Goal: Task Accomplishment & Management: Use online tool/utility

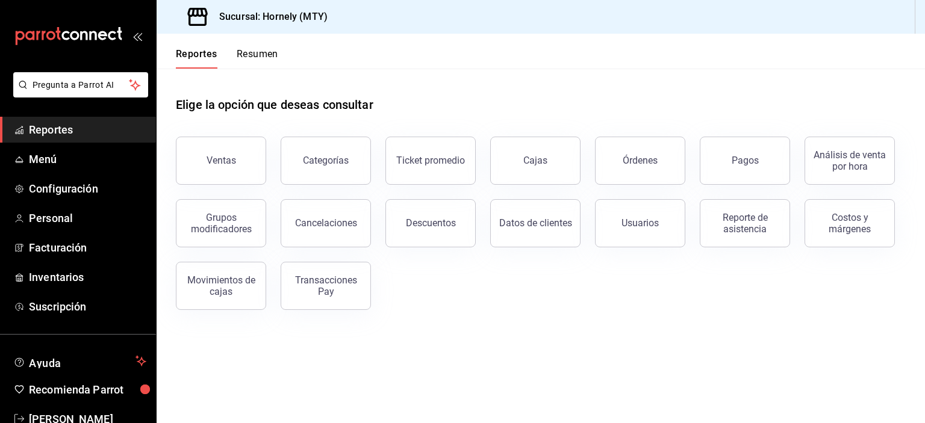
click at [54, 128] on span "Reportes" at bounding box center [87, 130] width 117 height 16
click at [776, 172] on button "Pagos" at bounding box center [744, 161] width 90 height 48
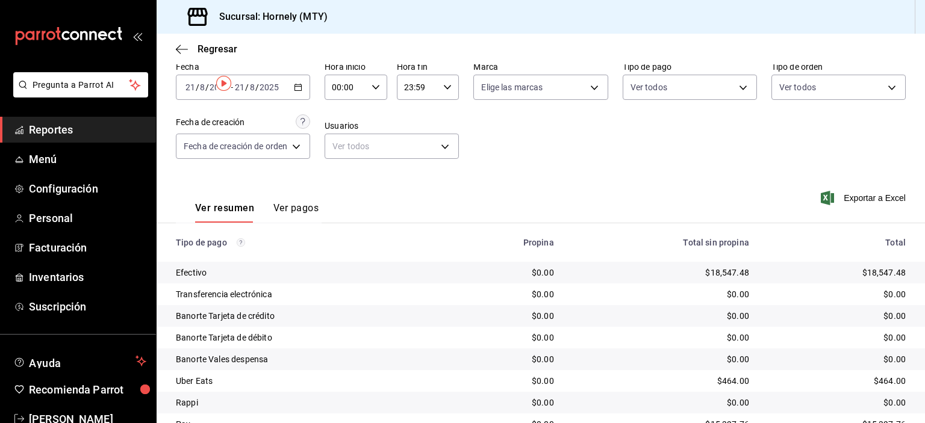
scroll to position [108, 0]
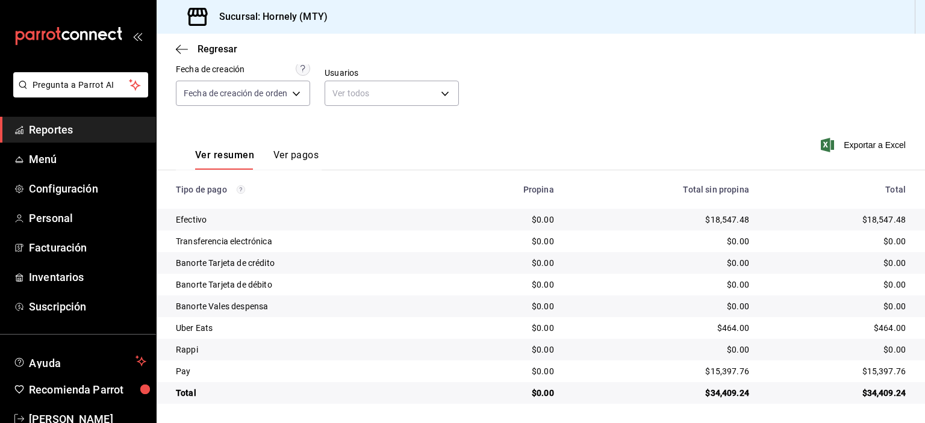
click at [861, 221] on div "$18,547.48" at bounding box center [836, 220] width 137 height 12
copy div "18,547.48"
click at [876, 371] on div "$15,397.76" at bounding box center [836, 371] width 137 height 12
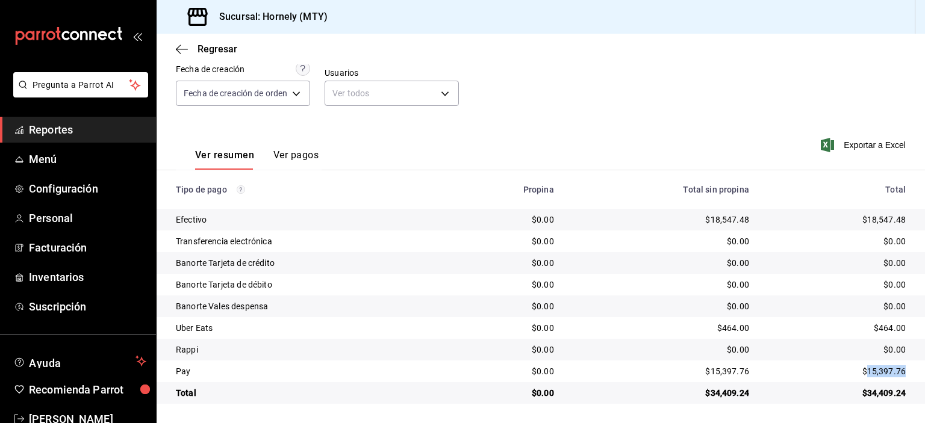
copy div "15,397.76"
click at [876, 326] on div "$464.00" at bounding box center [836, 328] width 137 height 12
copy div "464.00"
click at [884, 347] on div "$0.00" at bounding box center [836, 350] width 137 height 12
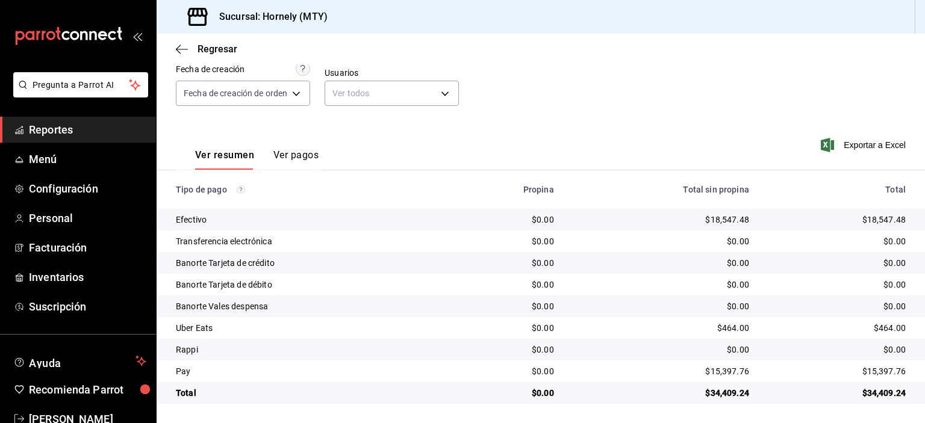
click at [884, 347] on div "$0.00" at bounding box center [836, 350] width 137 height 12
copy div "0.00"
click at [98, 138] on link "Reportes" at bounding box center [78, 130] width 156 height 26
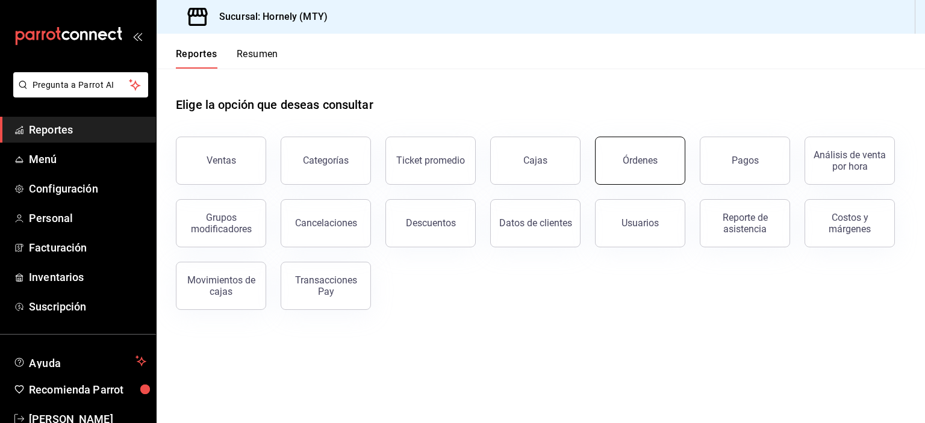
click at [660, 162] on button "Órdenes" at bounding box center [640, 161] width 90 height 48
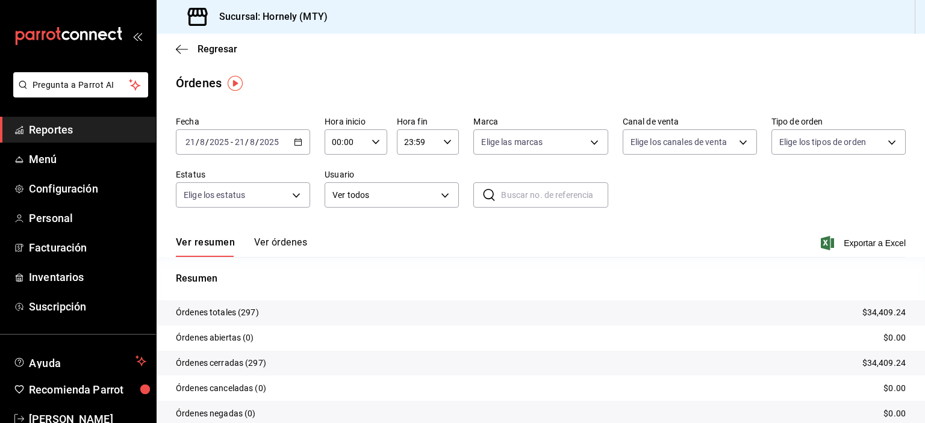
click at [251, 311] on p "Órdenes totales (297)" at bounding box center [217, 312] width 83 height 13
click at [248, 311] on p "Órdenes totales (297)" at bounding box center [217, 312] width 83 height 13
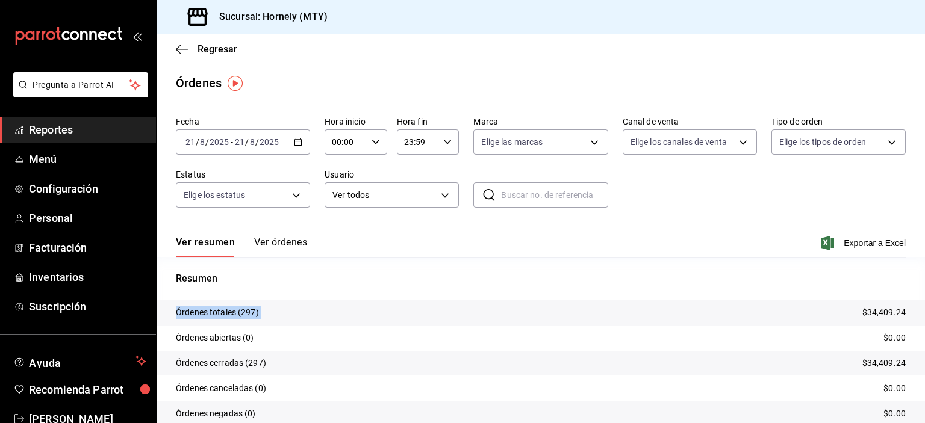
click at [248, 311] on p "Órdenes totales (297)" at bounding box center [217, 312] width 83 height 13
drag, startPoint x: 253, startPoint y: 303, endPoint x: 272, endPoint y: 303, distance: 19.3
click at [253, 303] on tr "Órdenes totales (297) $34,409.24" at bounding box center [540, 312] width 768 height 25
click at [265, 311] on tr "Órdenes totales (297) $34,409.24" at bounding box center [540, 312] width 768 height 25
drag, startPoint x: 243, startPoint y: 312, endPoint x: 255, endPoint y: 313, distance: 12.1
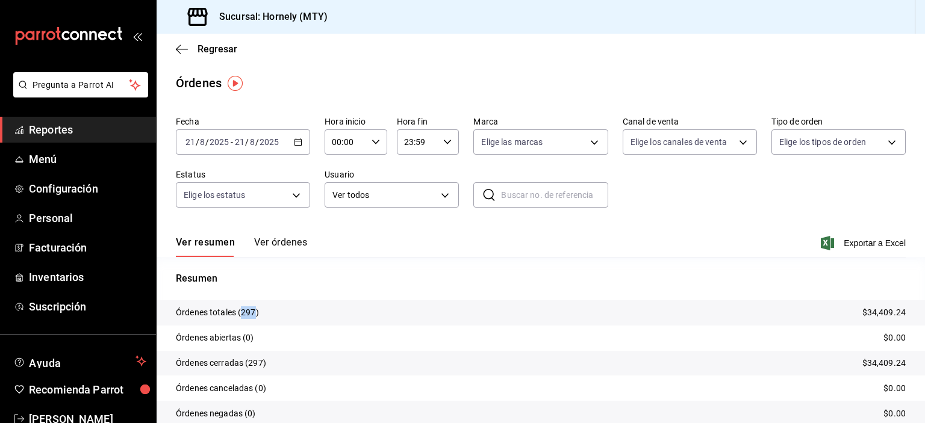
click at [255, 313] on p "Órdenes totales (297)" at bounding box center [217, 312] width 83 height 13
copy p "297"
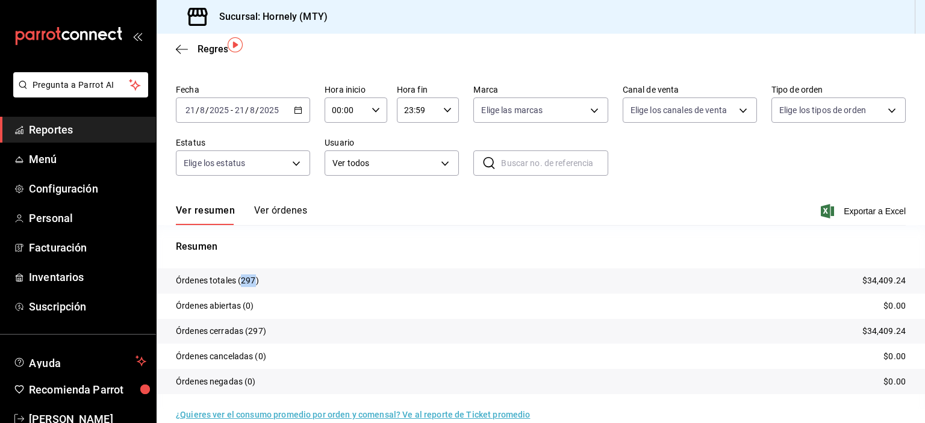
scroll to position [49, 0]
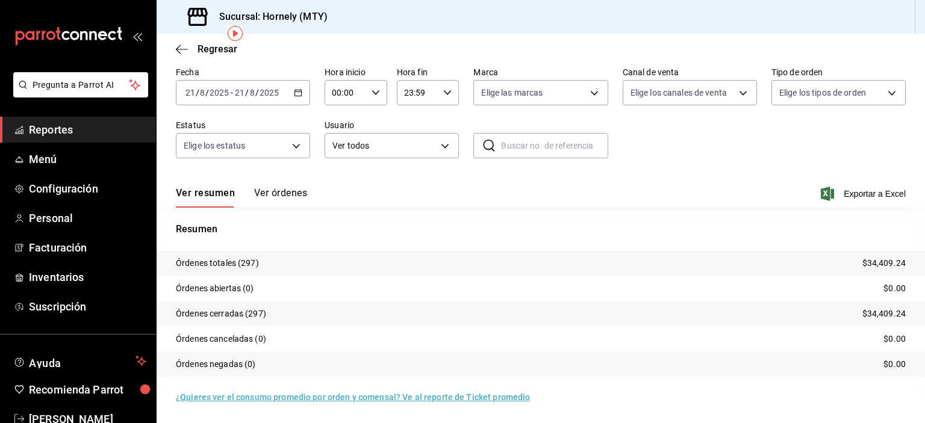
click at [714, 151] on div "Fecha [DATE] [DATE] - [DATE] [DATE] Hora inicio 00:00 Hora inicio Hora fin 23:5…" at bounding box center [540, 117] width 729 height 111
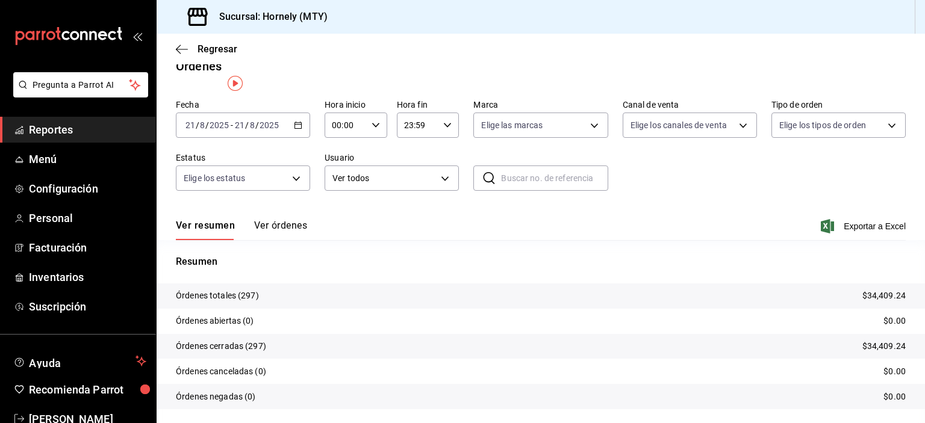
scroll to position [0, 0]
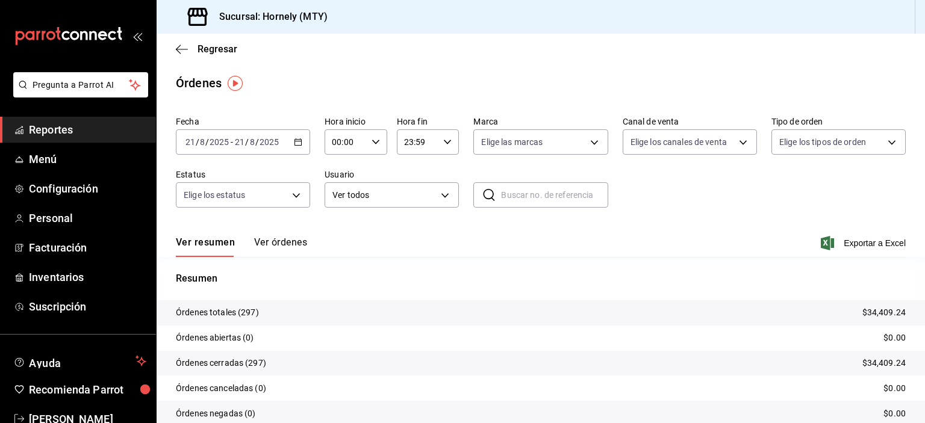
click at [106, 130] on span "Reportes" at bounding box center [87, 130] width 117 height 16
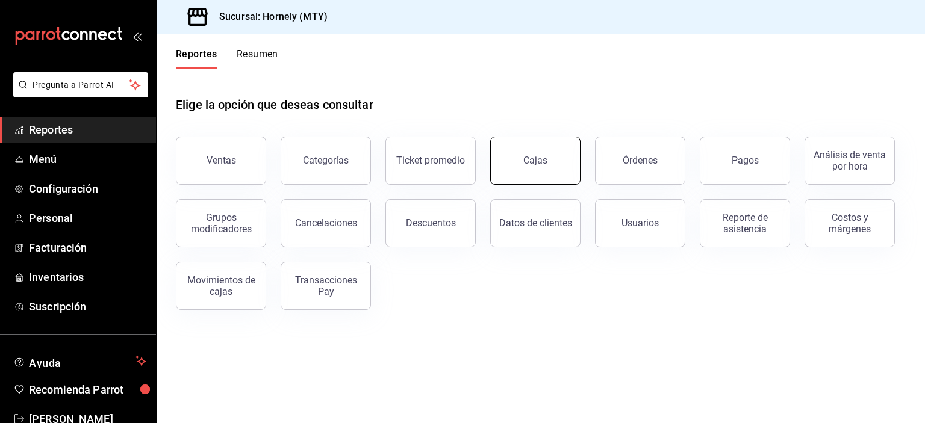
click at [528, 155] on div "Cajas" at bounding box center [535, 160] width 24 height 11
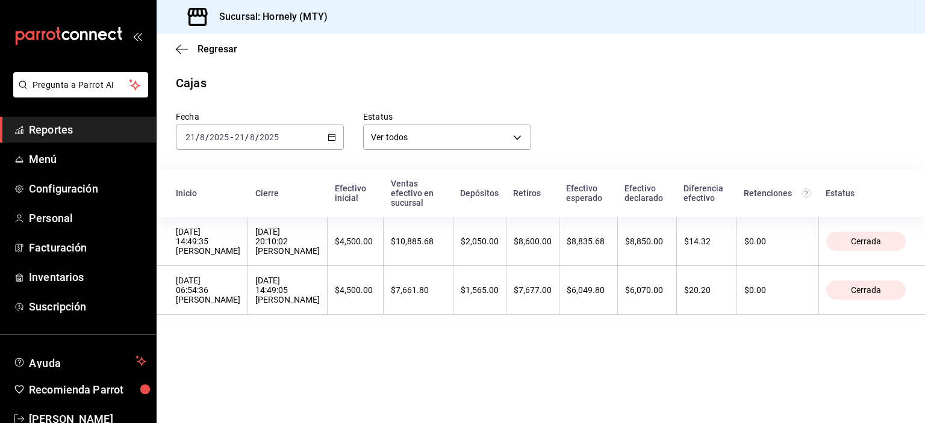
click at [51, 135] on span "Reportes" at bounding box center [87, 130] width 117 height 16
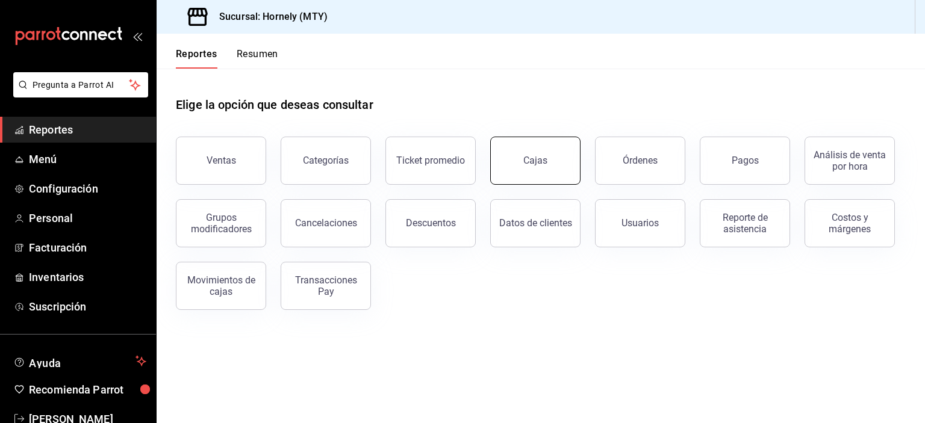
click at [545, 175] on button "Cajas" at bounding box center [535, 161] width 90 height 48
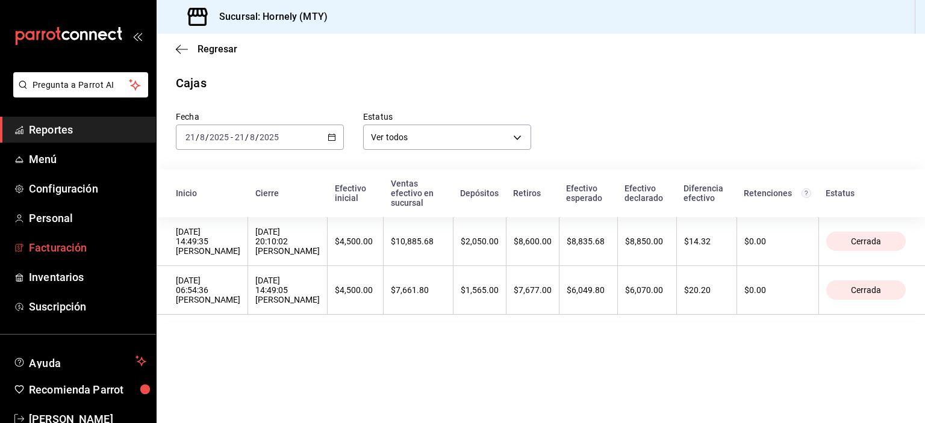
click at [113, 252] on span "Facturación" at bounding box center [87, 248] width 117 height 16
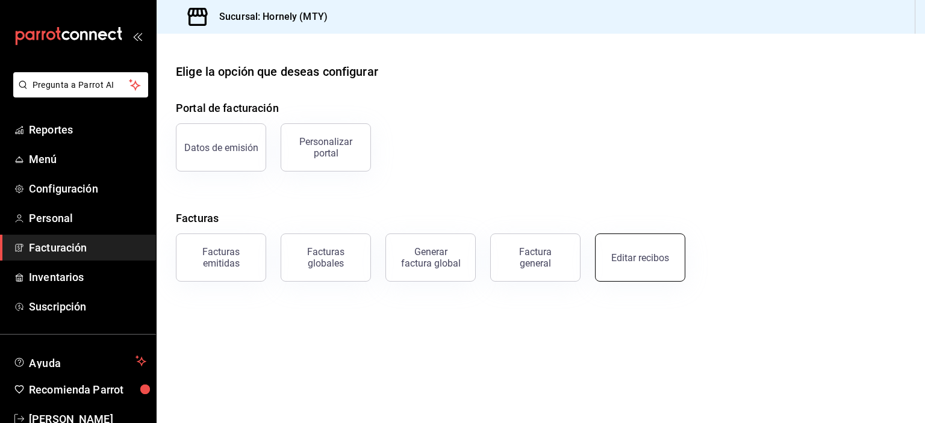
click at [630, 279] on button "Editar recibos" at bounding box center [640, 258] width 90 height 48
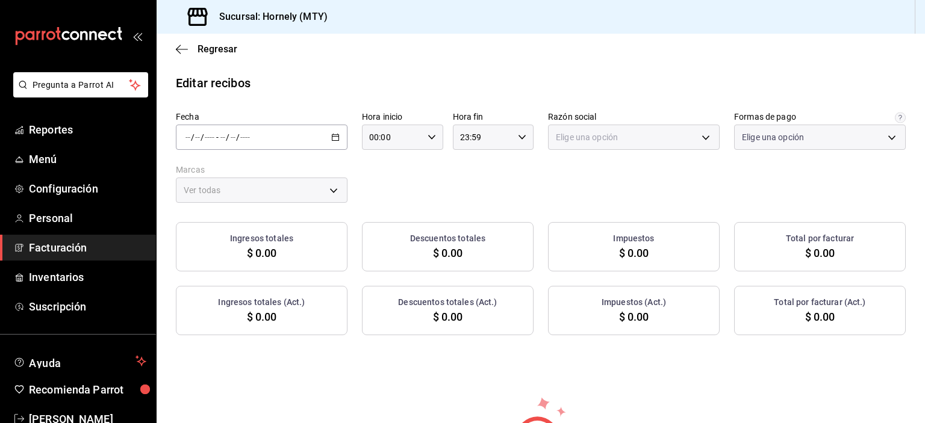
type input "fb0911c4-8c81-440c-afc8-d8364f99058a"
click at [314, 135] on div "/ / - / /" at bounding box center [262, 137] width 172 height 25
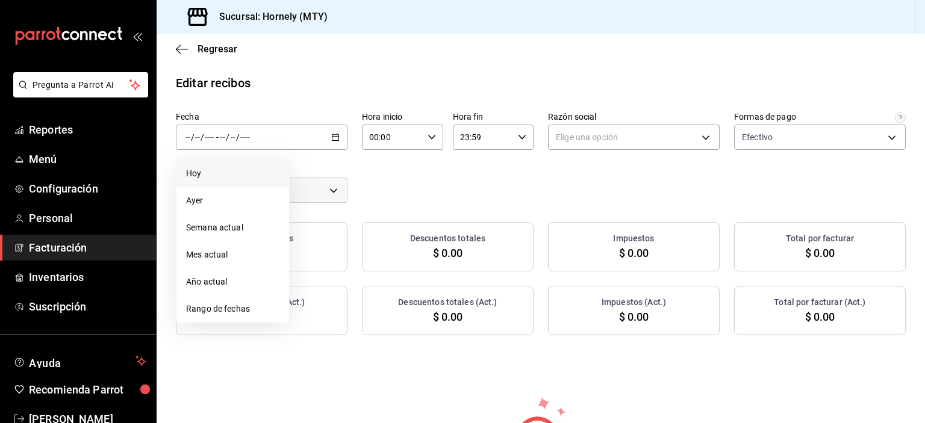
click at [247, 180] on li "Hoy" at bounding box center [232, 173] width 113 height 27
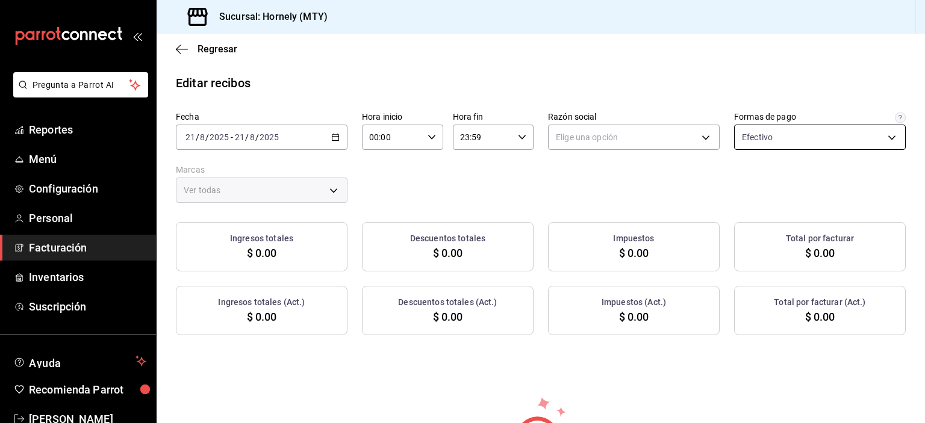
click at [769, 144] on body "Pregunta a Parrot AI Reportes Menú Configuración Personal Facturación Inventari…" at bounding box center [462, 211] width 925 height 423
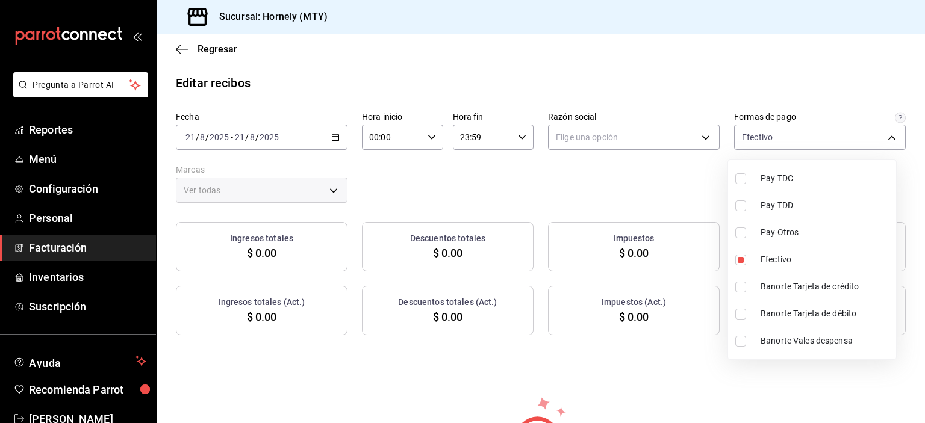
click at [802, 65] on div at bounding box center [462, 211] width 925 height 423
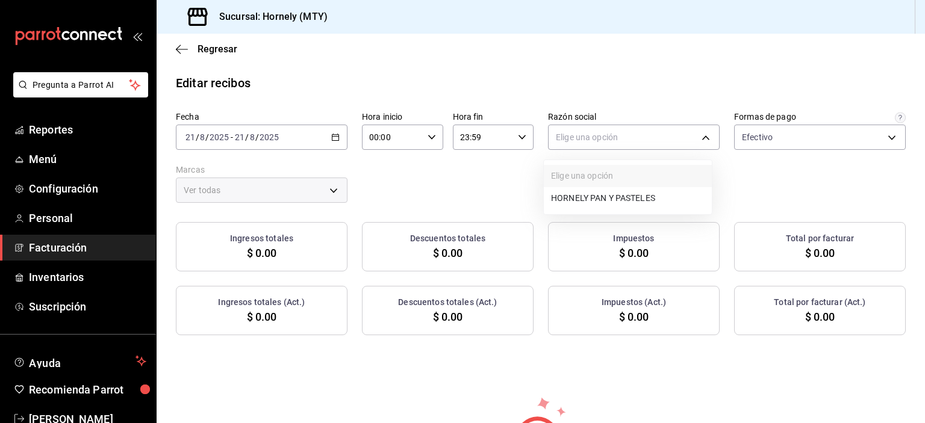
click at [630, 138] on body "Pregunta a Parrot AI Reportes Menú Configuración Personal Facturación Inventari…" at bounding box center [462, 211] width 925 height 423
click at [631, 194] on li "HORNELY PAN Y PASTELES" at bounding box center [628, 198] width 168 height 22
type input "b2cd780a-b572-4f60-9a57-482b6a6c9eaf"
type input "f940d65f-f315-40ad-96cd-36aca2dc56c6"
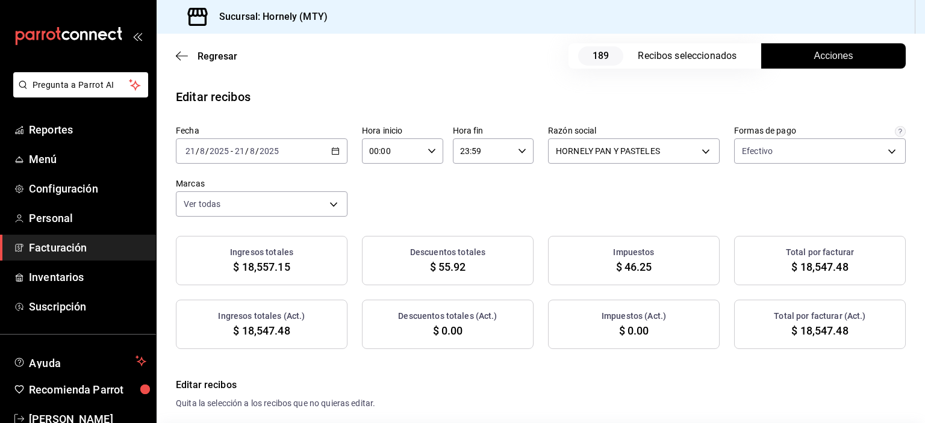
click at [782, 55] on button "Acciones" at bounding box center [833, 55] width 144 height 25
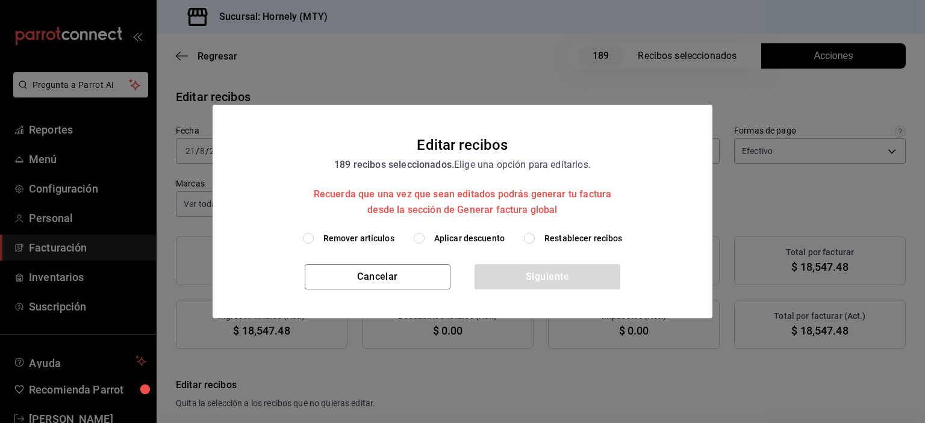
click at [427, 240] on label "Aplicar descuento" at bounding box center [458, 238] width 91 height 13
click at [424, 240] on input "Aplicar descuento" at bounding box center [418, 238] width 11 height 11
radio input "true"
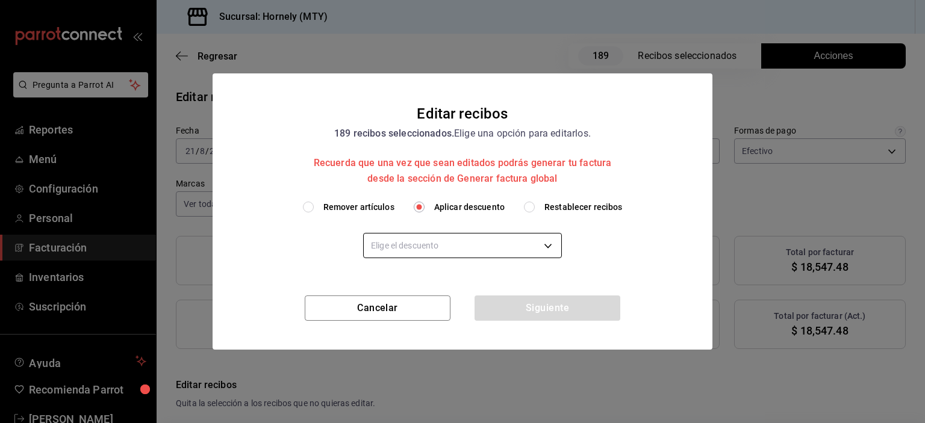
click at [468, 250] on body "Pregunta a Parrot AI Reportes Menú Configuración Personal Facturación Inventari…" at bounding box center [462, 211] width 925 height 423
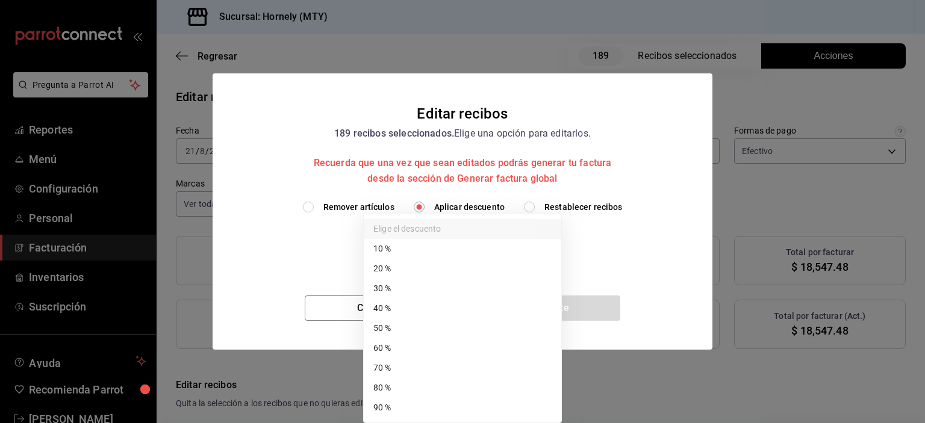
click at [471, 312] on li "40 %" at bounding box center [462, 309] width 197 height 20
type input "40"
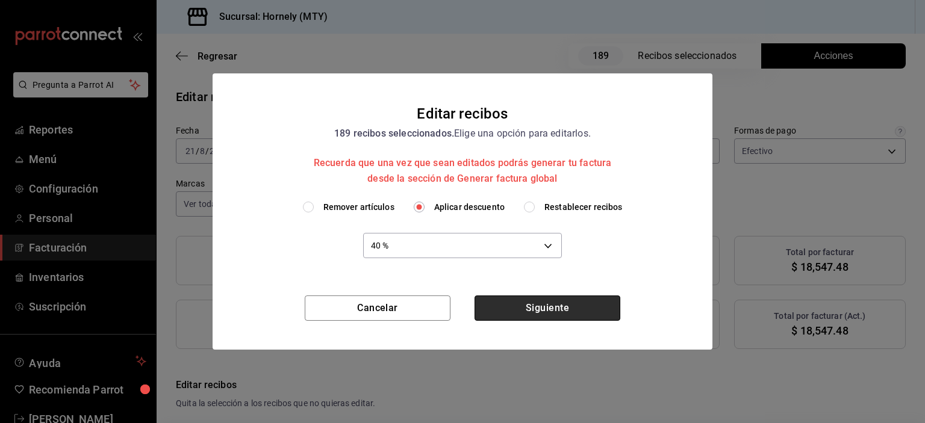
click at [528, 318] on button "Siguiente" at bounding box center [547, 308] width 146 height 25
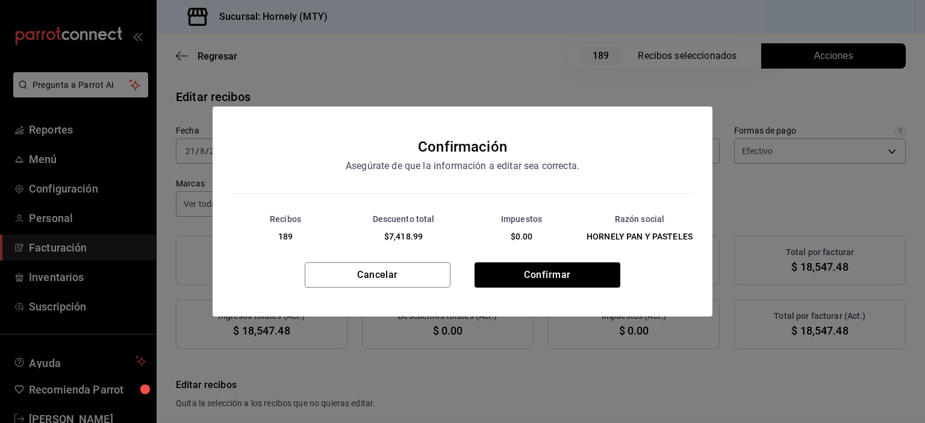
click at [530, 307] on div "Cancelar Confirmar" at bounding box center [462, 289] width 500 height 54
click at [542, 279] on button "Confirmar" at bounding box center [547, 274] width 146 height 25
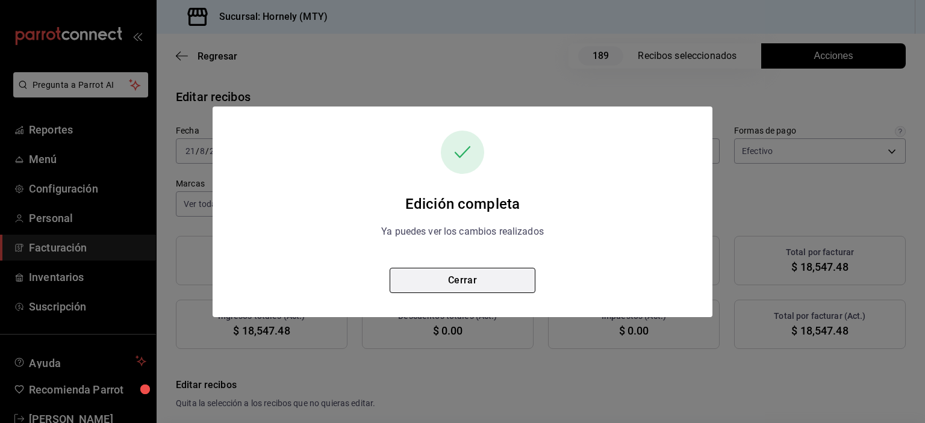
click at [471, 275] on button "Cerrar" at bounding box center [462, 280] width 146 height 25
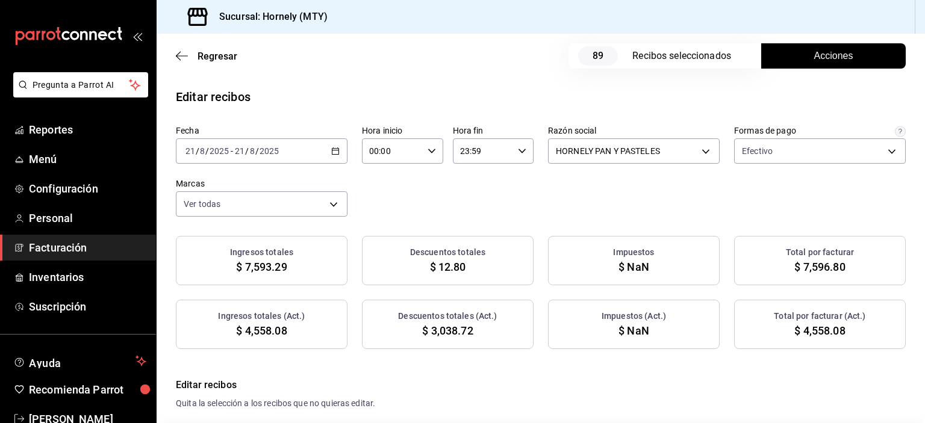
checkbox input "true"
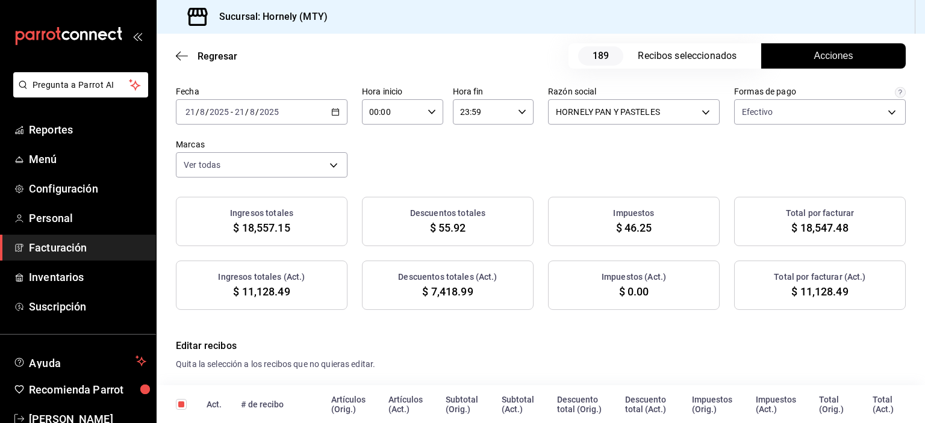
scroll to position [60, 0]
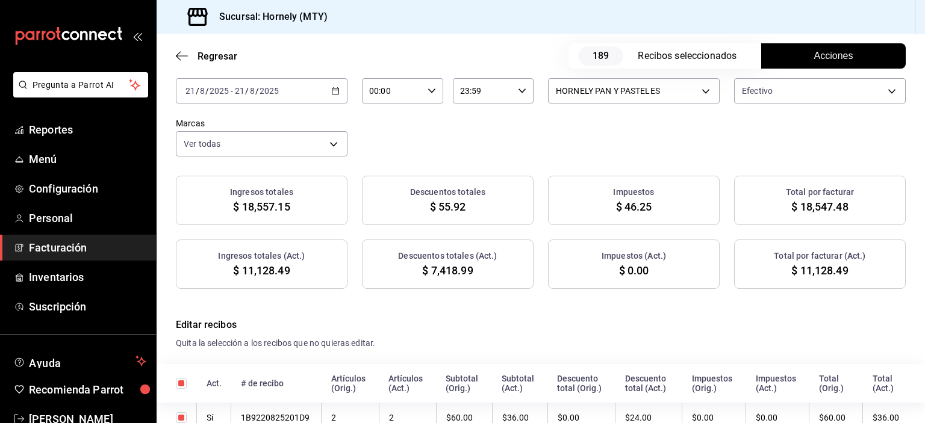
click at [797, 267] on span "$ 11,128.49" at bounding box center [819, 270] width 57 height 16
copy span "11,128.49"
click at [441, 271] on span "$ 7,418.99" at bounding box center [447, 270] width 51 height 16
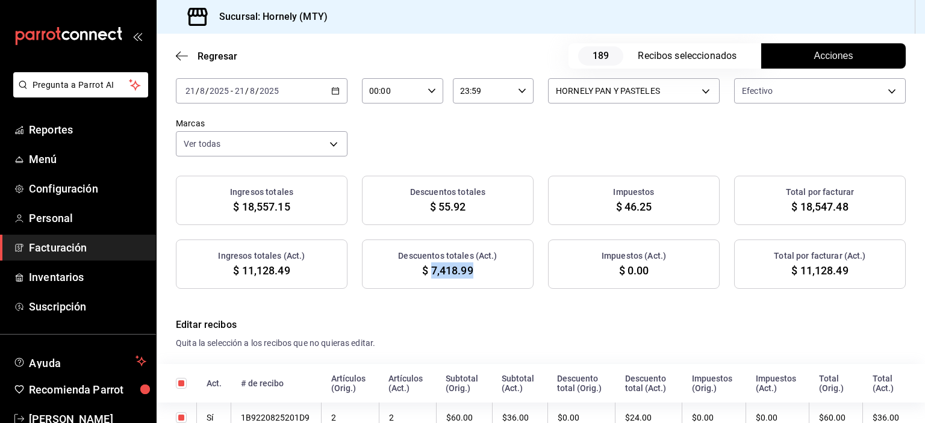
copy span "7,418.99"
click at [98, 132] on span "Reportes" at bounding box center [87, 130] width 117 height 16
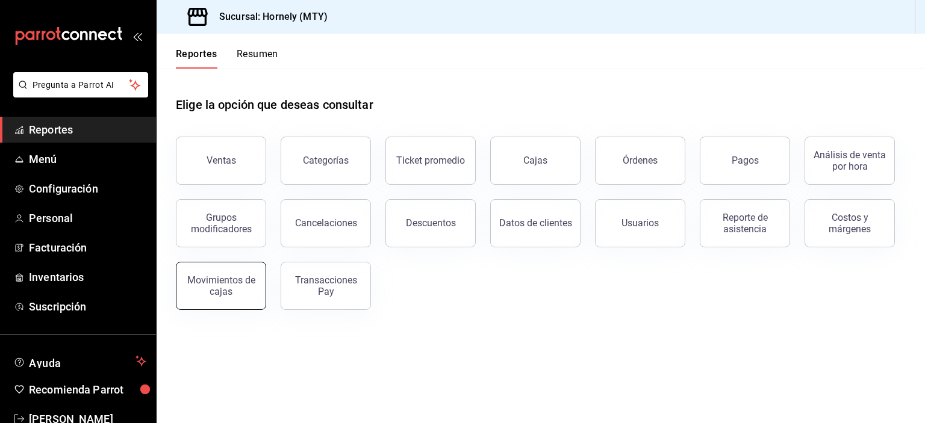
click at [215, 305] on button "Movimientos de cajas" at bounding box center [221, 286] width 90 height 48
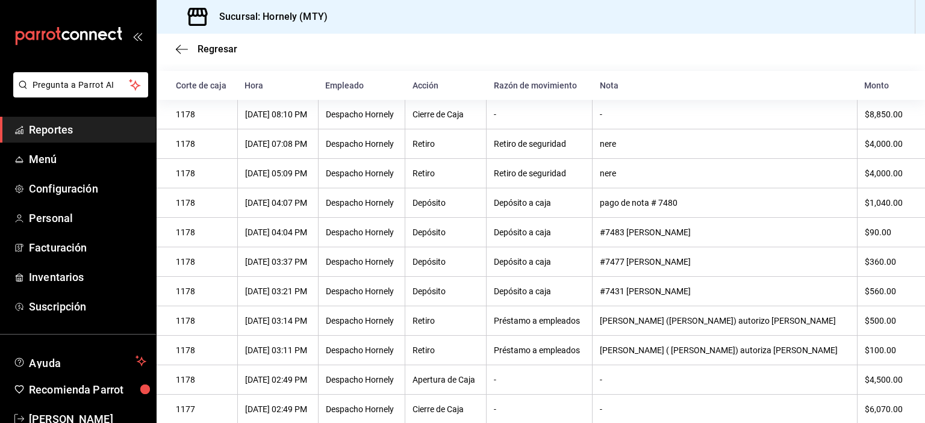
scroll to position [28, 0]
